Goal: Task Accomplishment & Management: Use online tool/utility

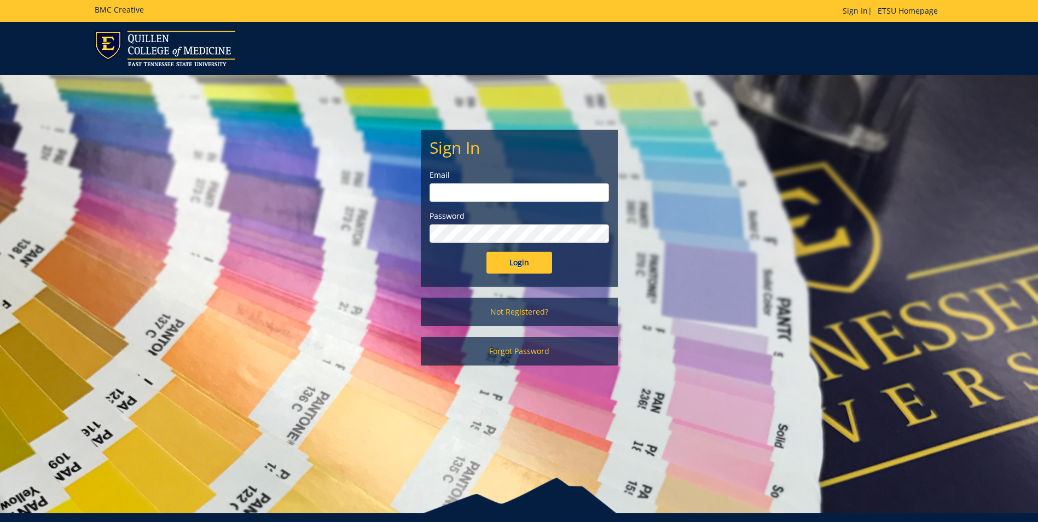
type input "[EMAIL_ADDRESS][DOMAIN_NAME]"
click at [515, 259] on input "Login" at bounding box center [519, 263] width 66 height 22
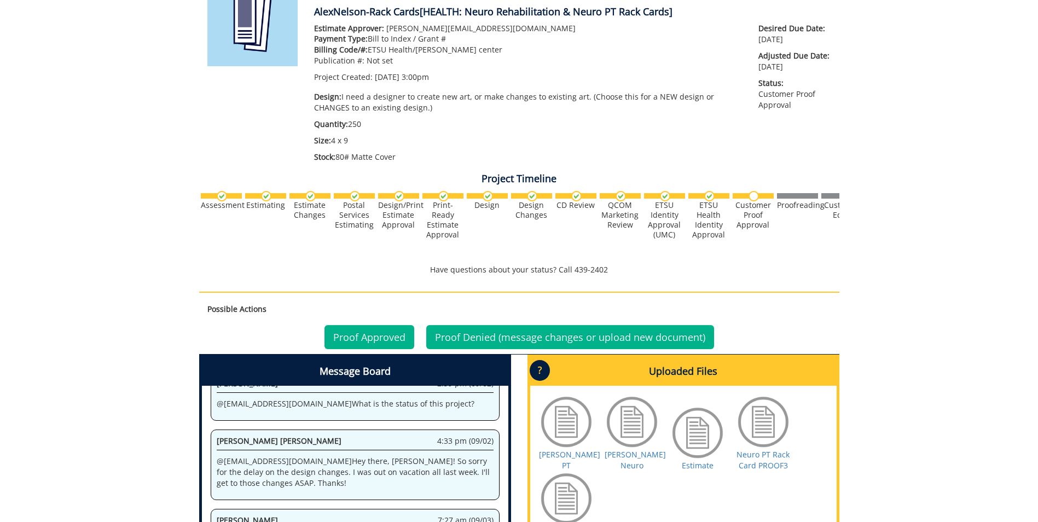
scroll to position [373, 0]
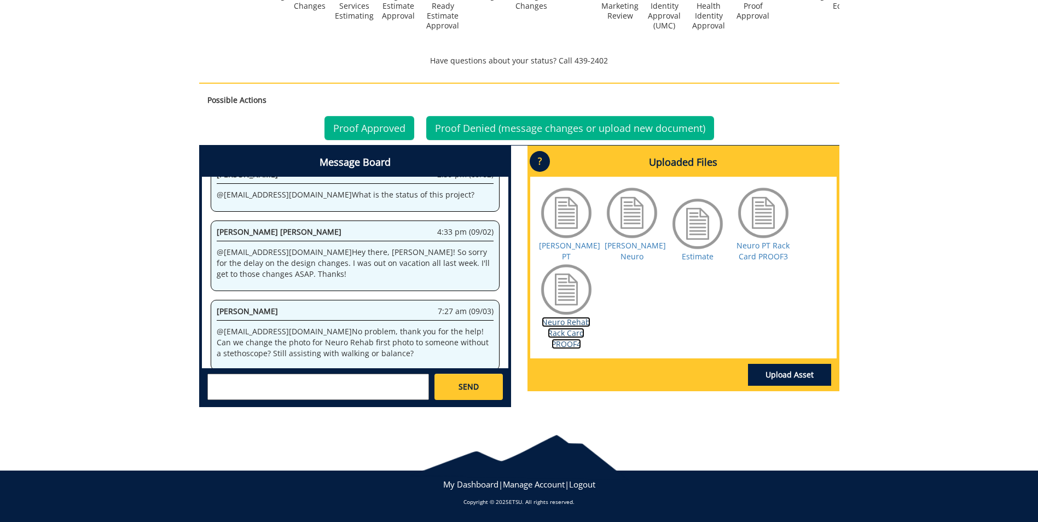
click at [566, 330] on link "Neuro Rehab Rack Card PROOF4" at bounding box center [566, 333] width 49 height 32
click at [770, 246] on link "Neuro PT Rack Card PROOF3" at bounding box center [762, 250] width 53 height 21
click at [386, 130] on link "Proof Approved" at bounding box center [369, 128] width 90 height 24
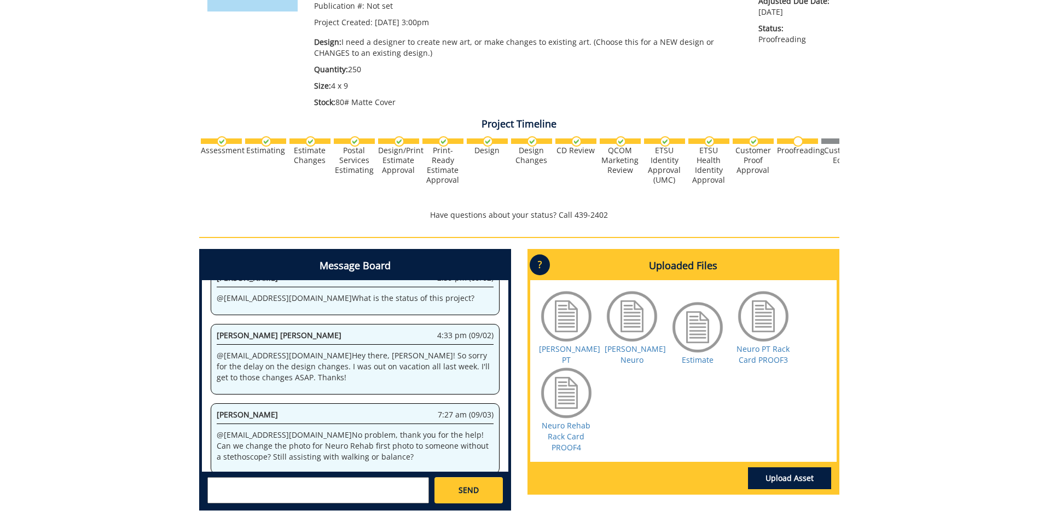
scroll to position [322, 0]
